Goal: Go to known website: Access a specific website the user already knows

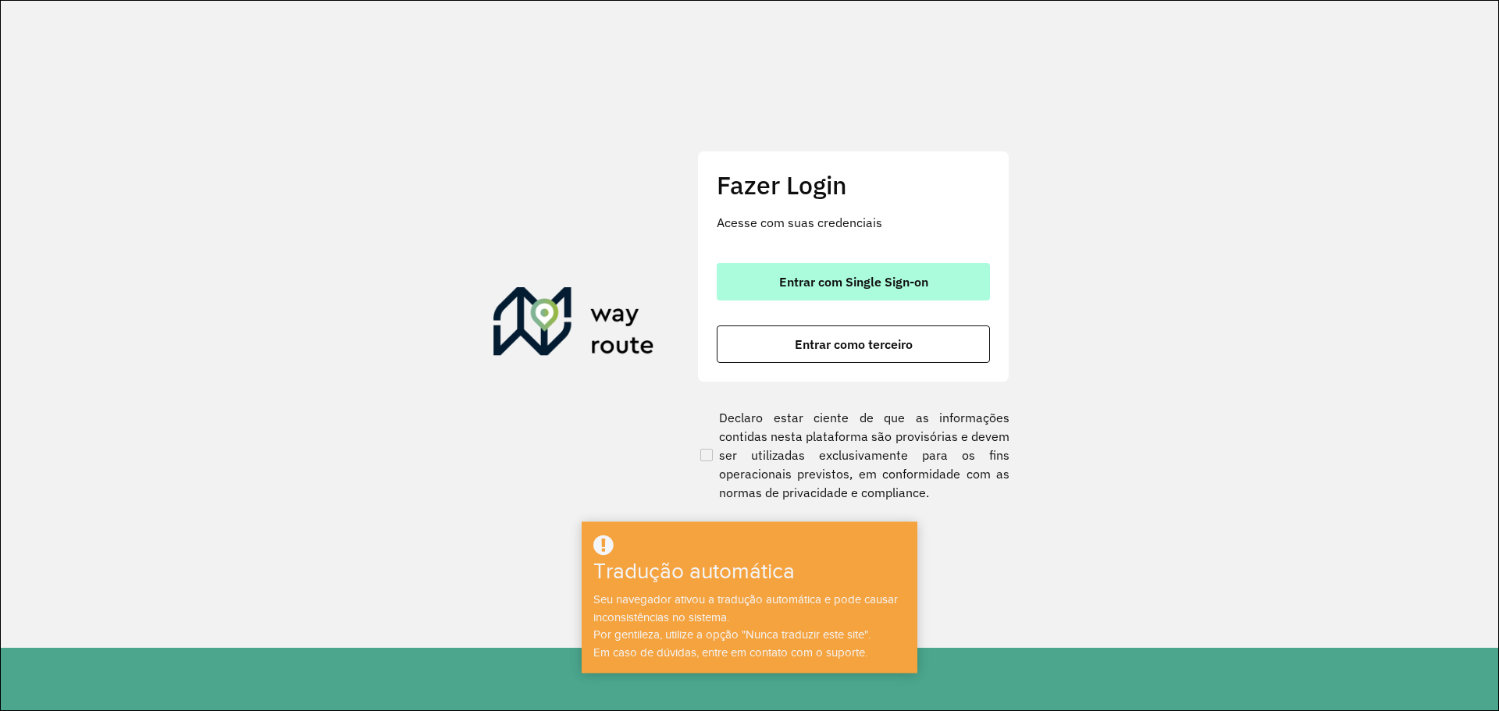
click at [788, 277] on font "Entrar com Single Sign-on" at bounding box center [853, 282] width 149 height 16
